Goal: Find specific page/section: Find specific page/section

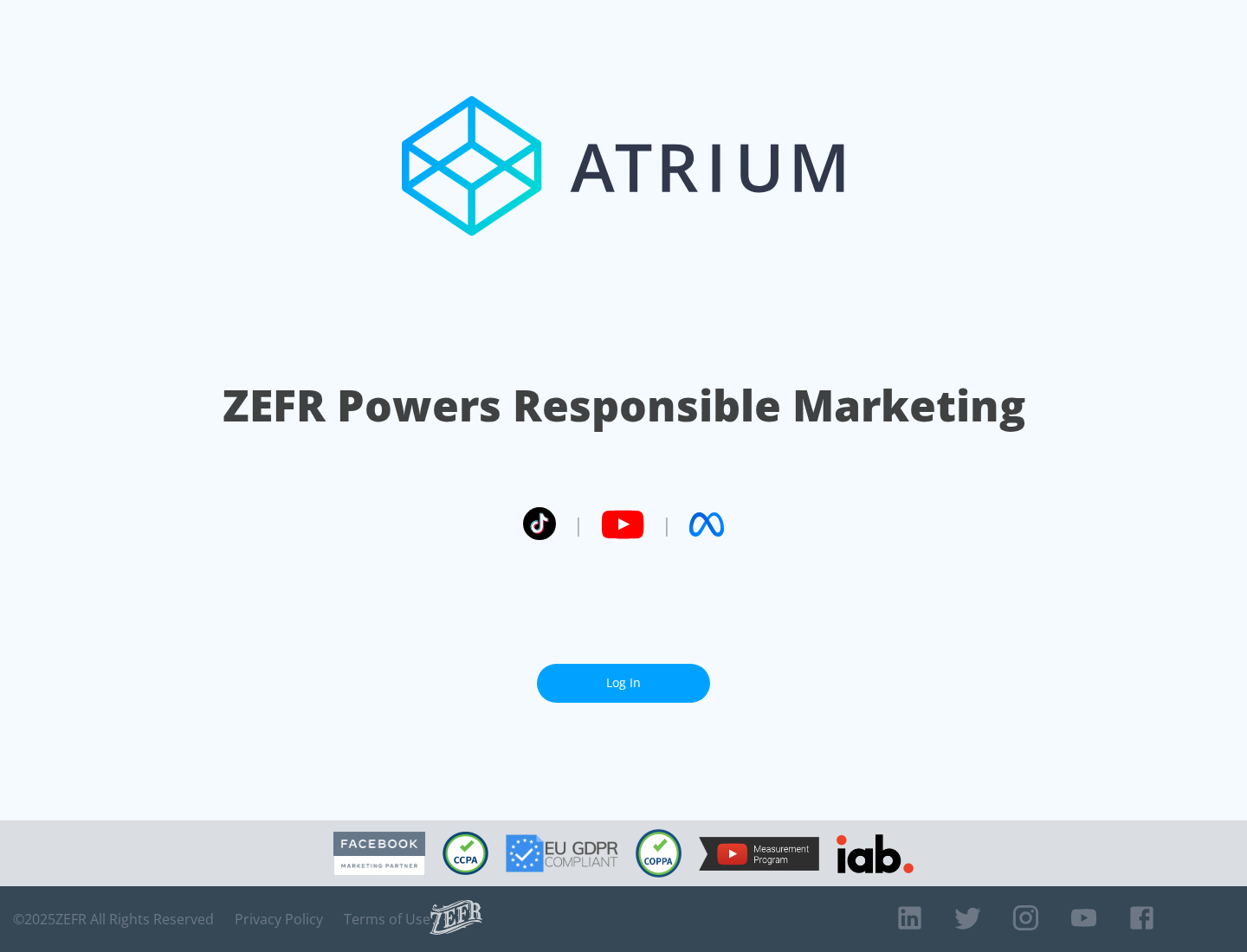
click at [624, 684] on link "Log In" at bounding box center [624, 683] width 174 height 38
